Goal: Task Accomplishment & Management: Manage account settings

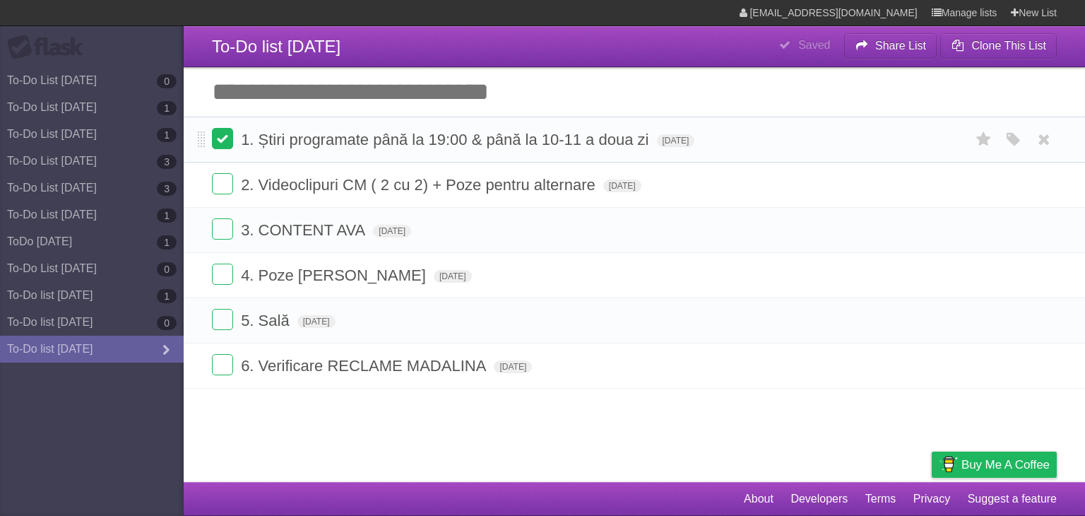
click at [218, 143] on label at bounding box center [222, 138] width 21 height 21
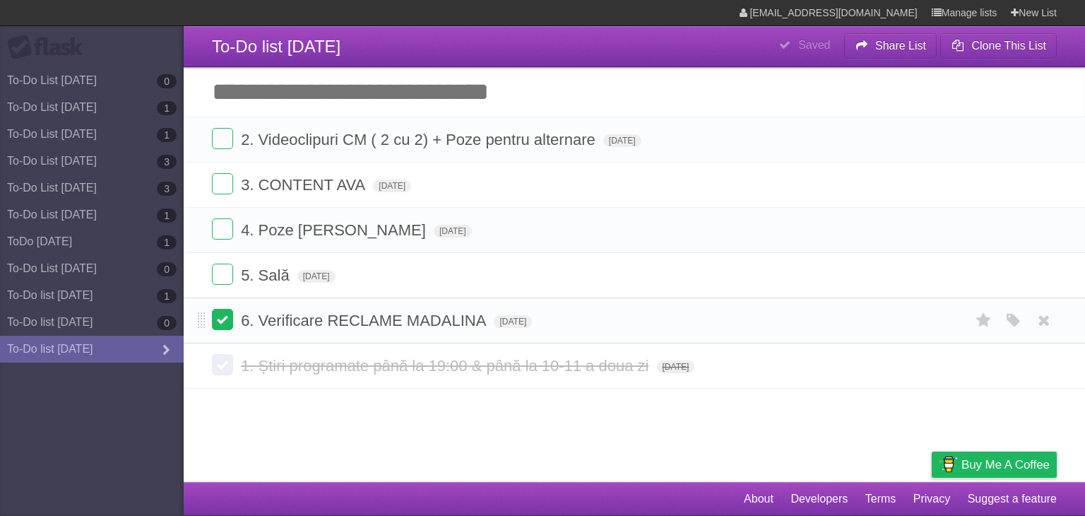
click at [223, 326] on label at bounding box center [222, 319] width 21 height 21
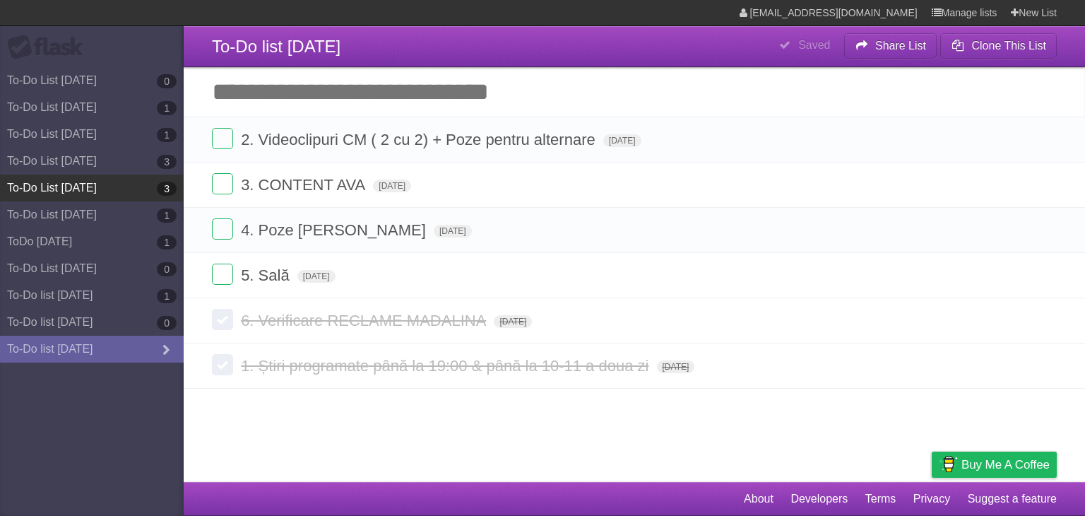
click at [97, 179] on link "To-Do List [DATE] 3" at bounding box center [92, 187] width 184 height 27
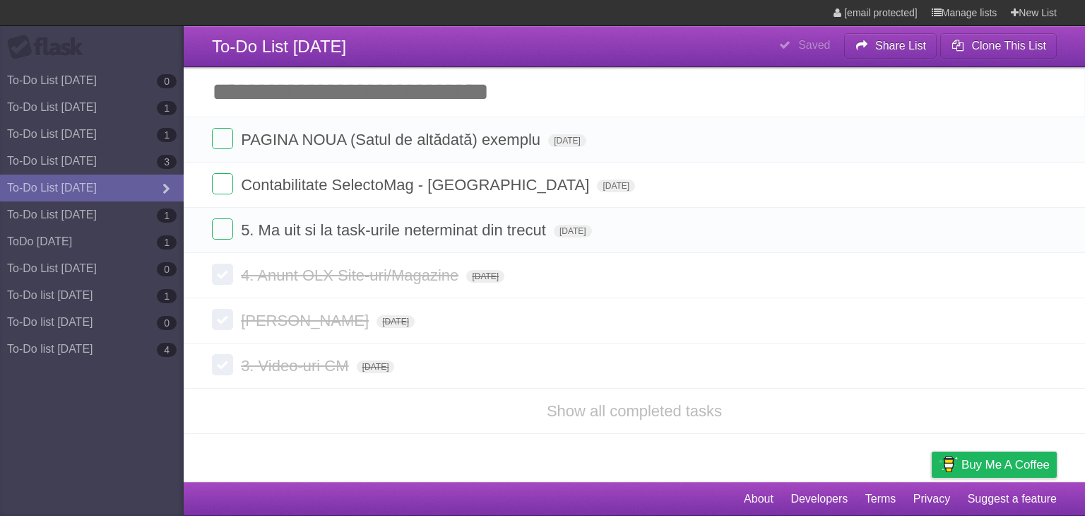
type span "[DATE]"
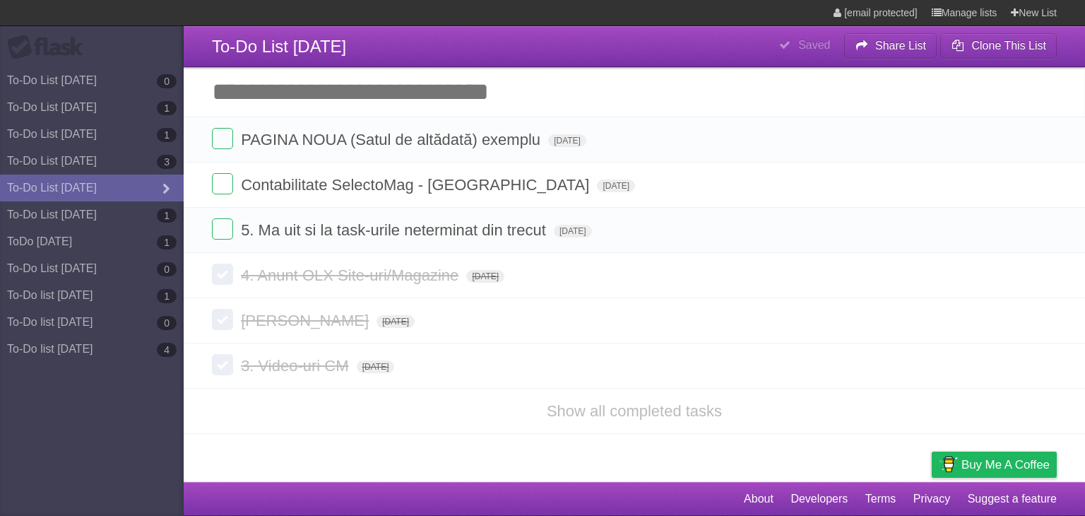
type span "[DATE]"
